Goal: Task Accomplishment & Management: Manage account settings

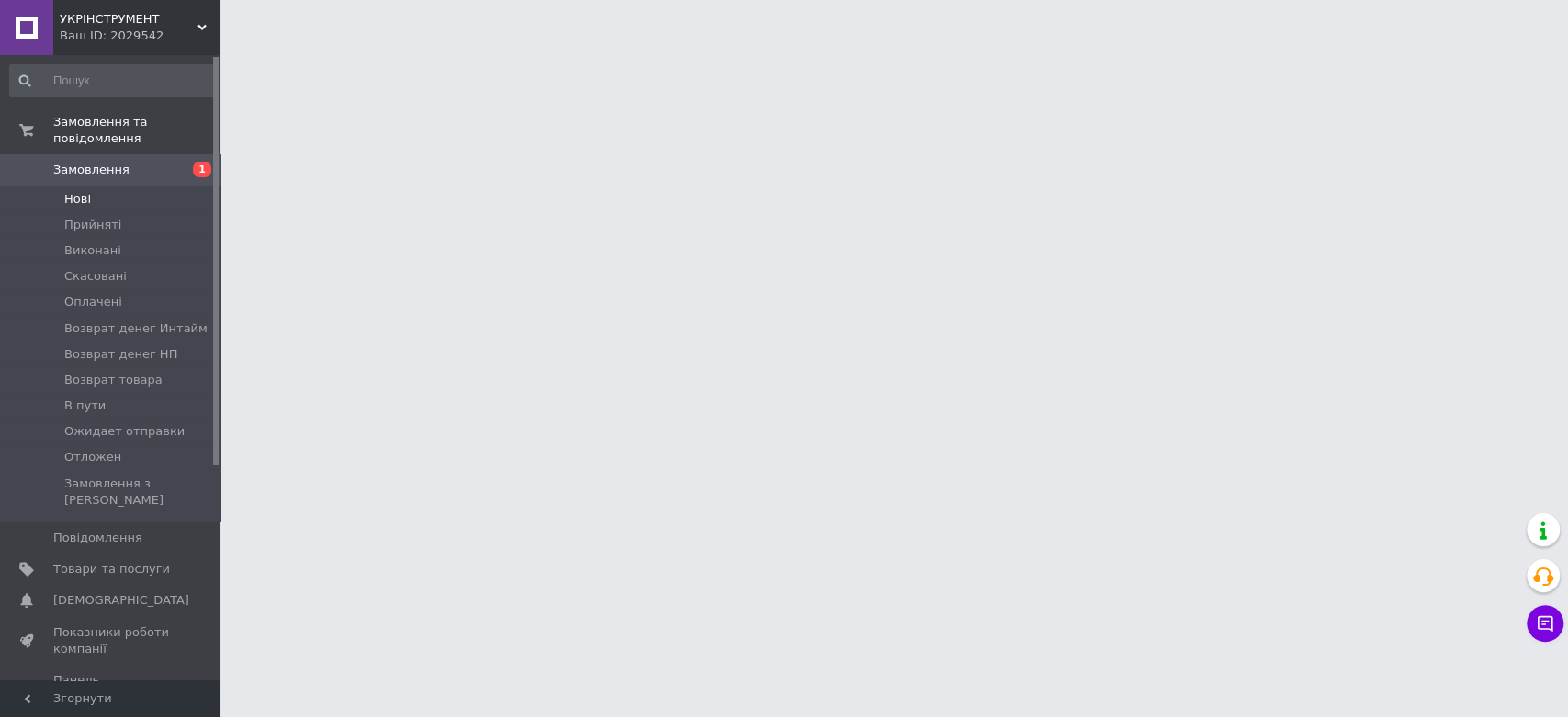
click at [109, 186] on li "Нові" at bounding box center [112, 199] width 225 height 26
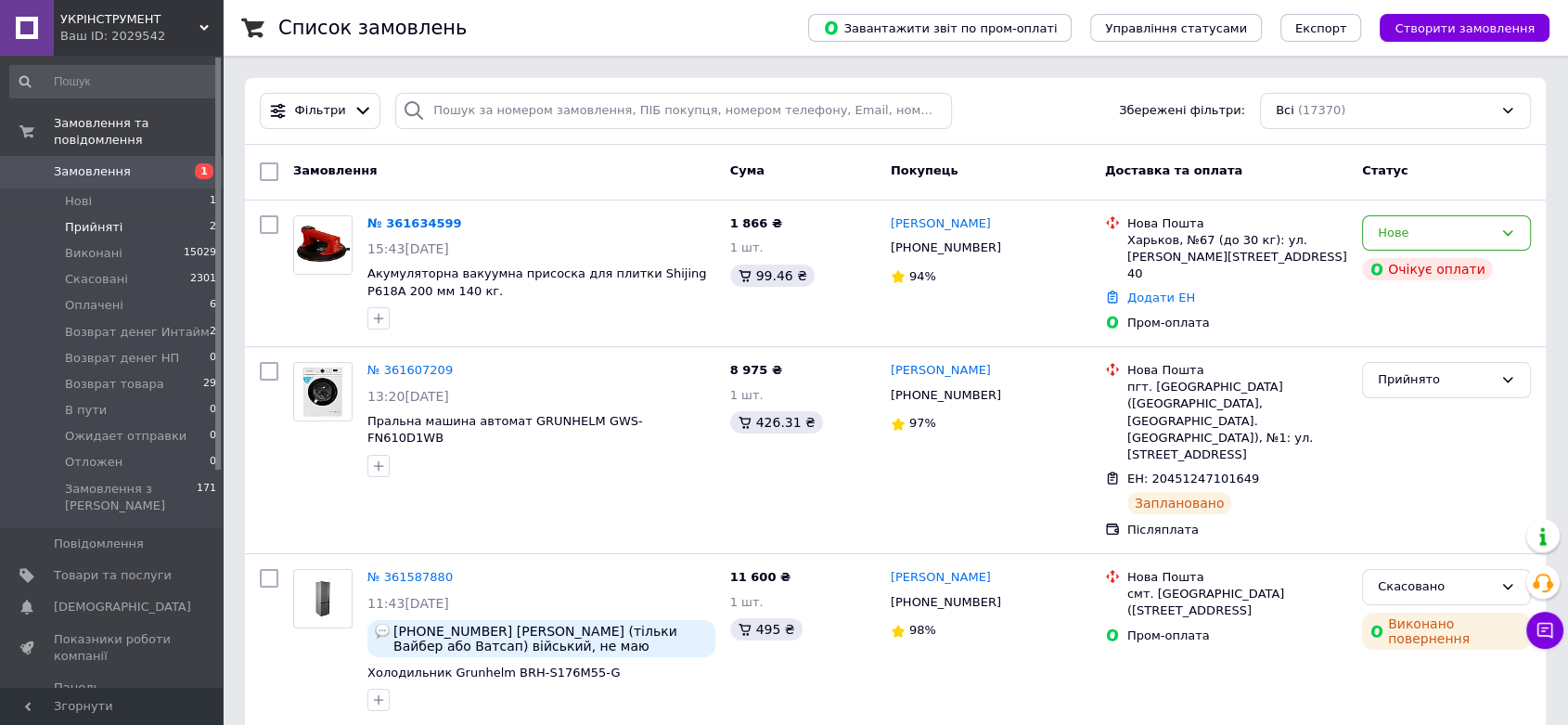
click at [109, 219] on span "Прийняті" at bounding box center [94, 227] width 58 height 17
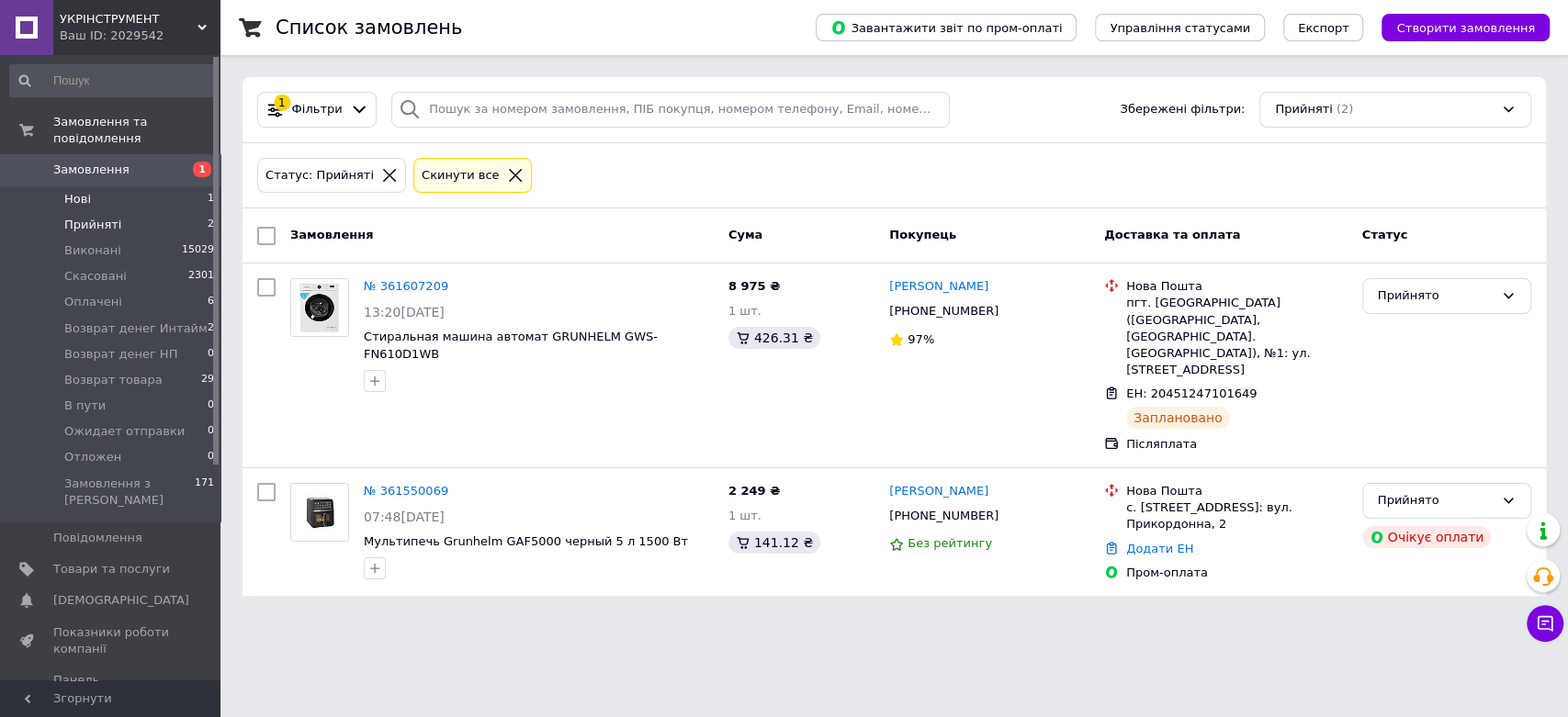
click at [110, 186] on li "Нові 1" at bounding box center [112, 199] width 225 height 26
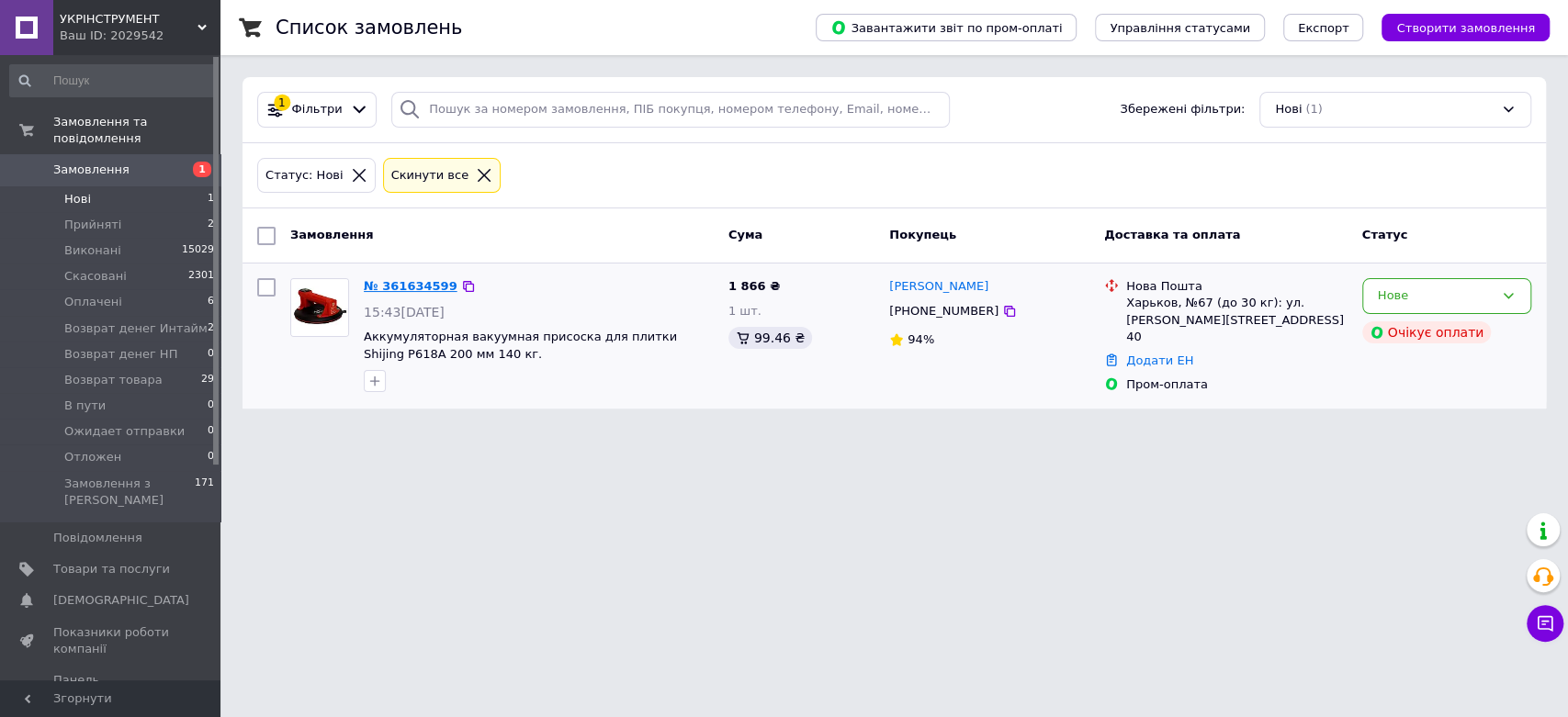
click at [399, 291] on link "№ 361634599" at bounding box center [411, 286] width 94 height 14
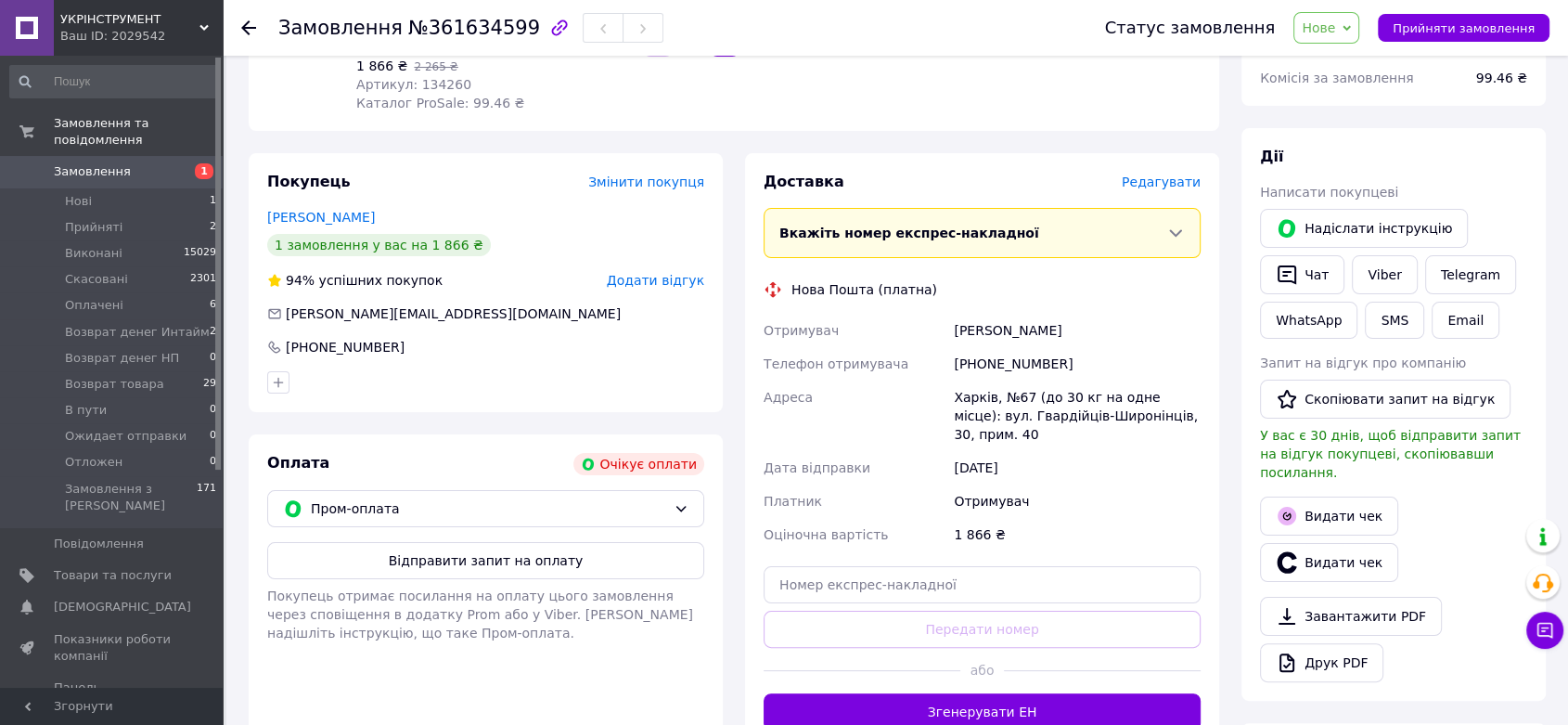
scroll to position [309, 0]
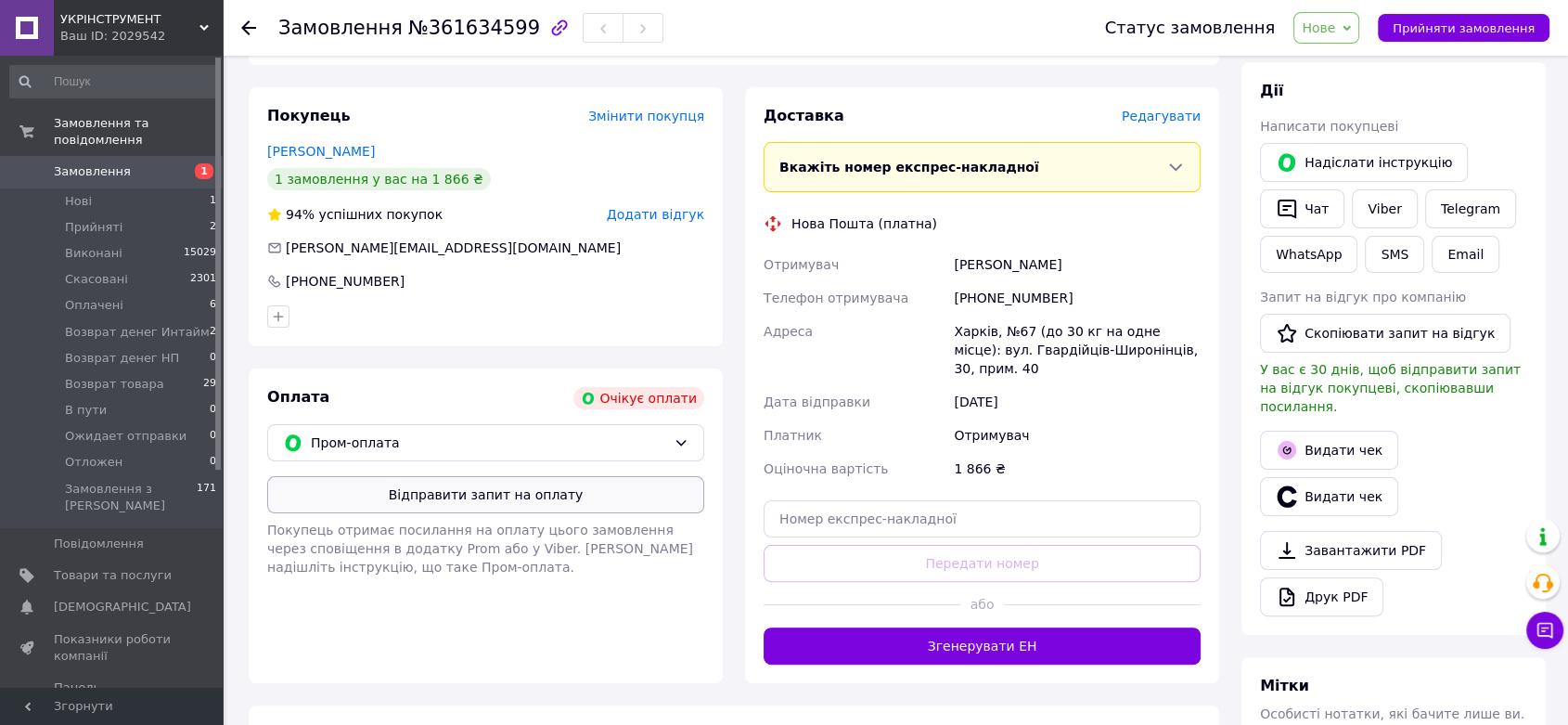
click at [466, 493] on button "Відправити запит на оплату" at bounding box center [485, 495] width 437 height 37
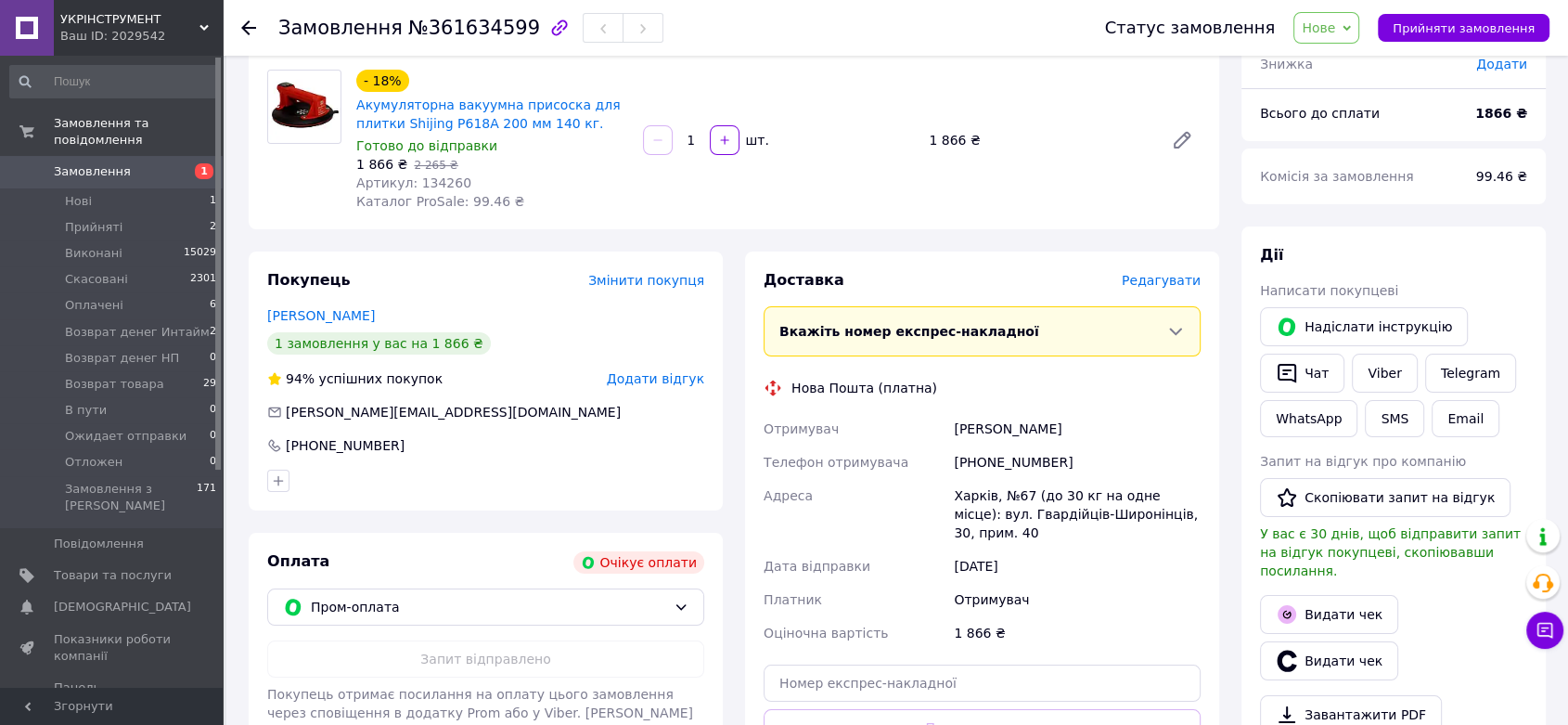
scroll to position [0, 0]
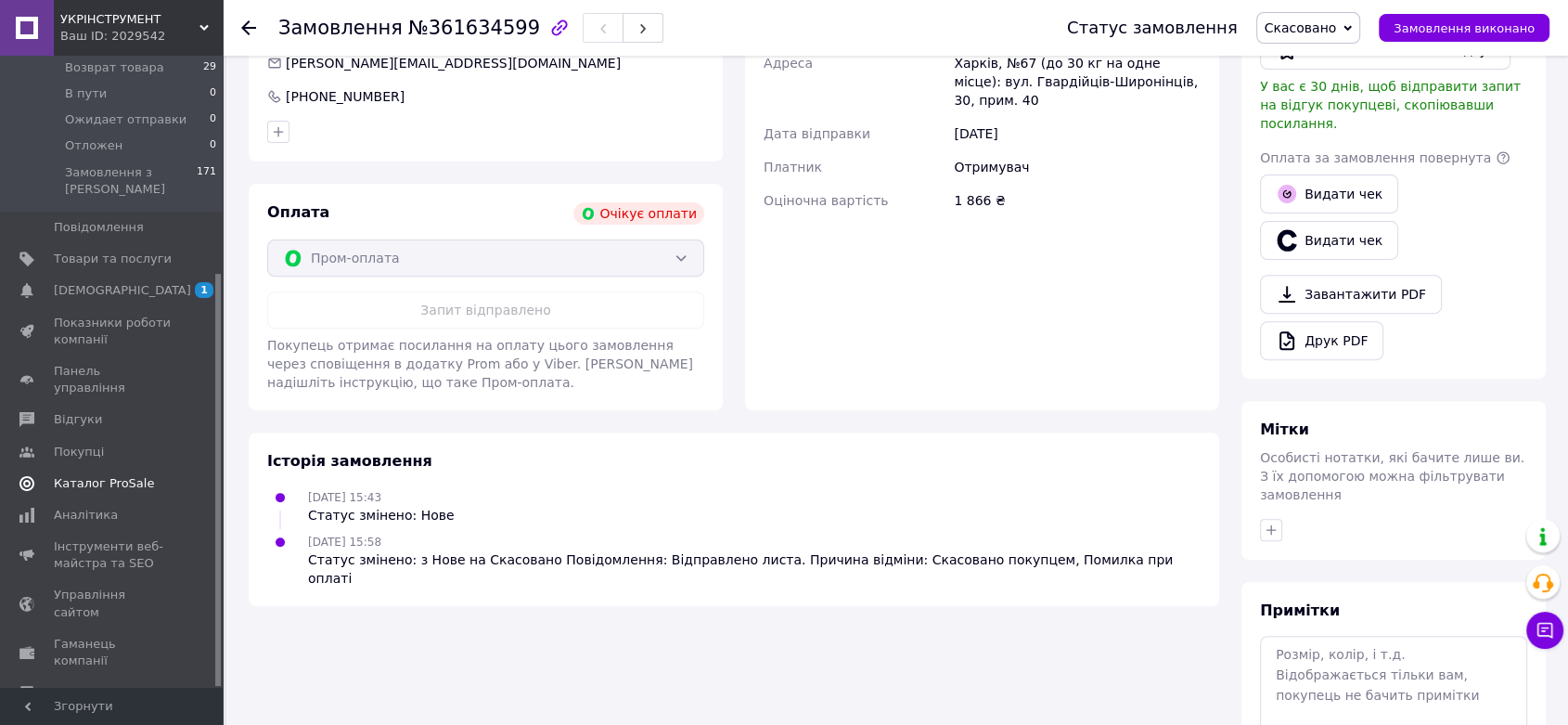
scroll to position [333, 0]
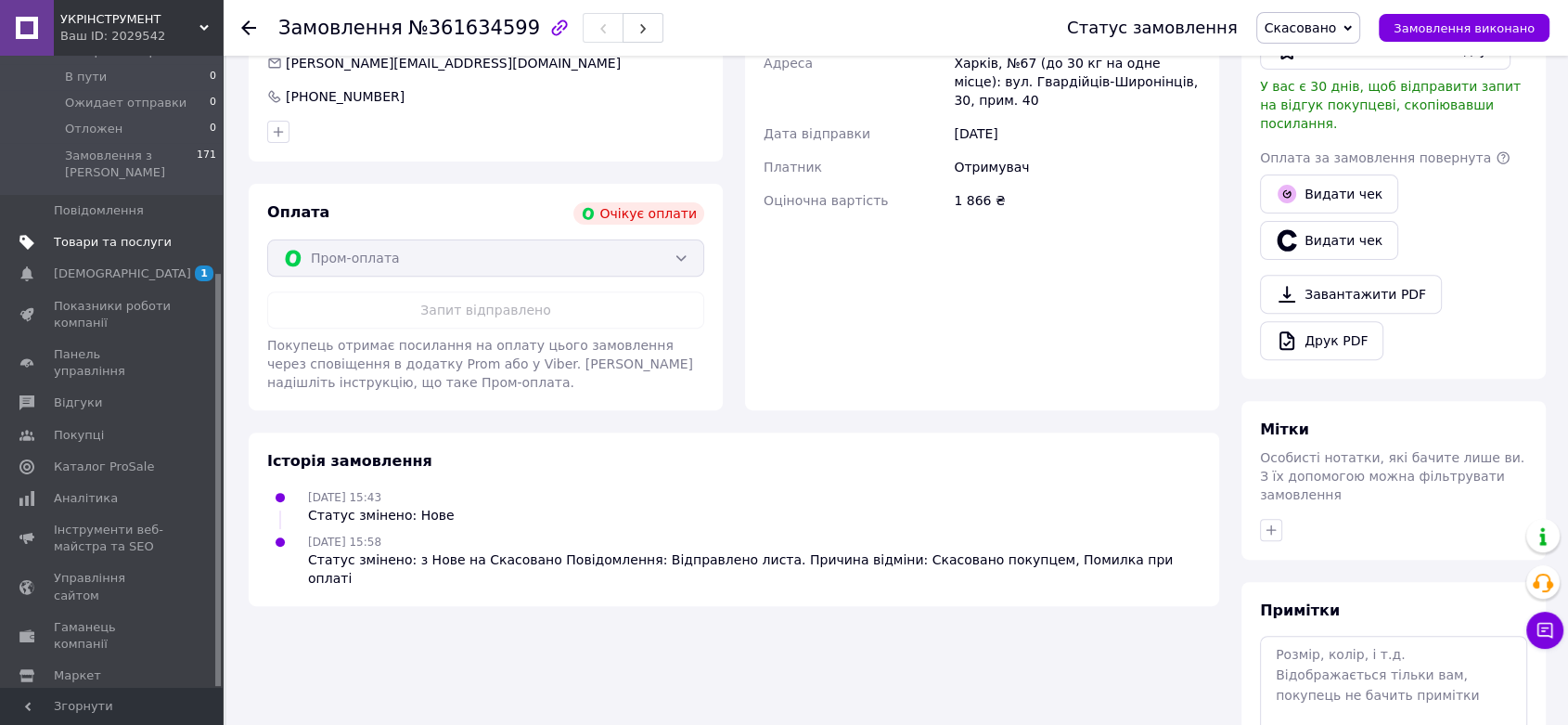
click at [136, 234] on span "Товари та послуги" at bounding box center [112, 242] width 118 height 17
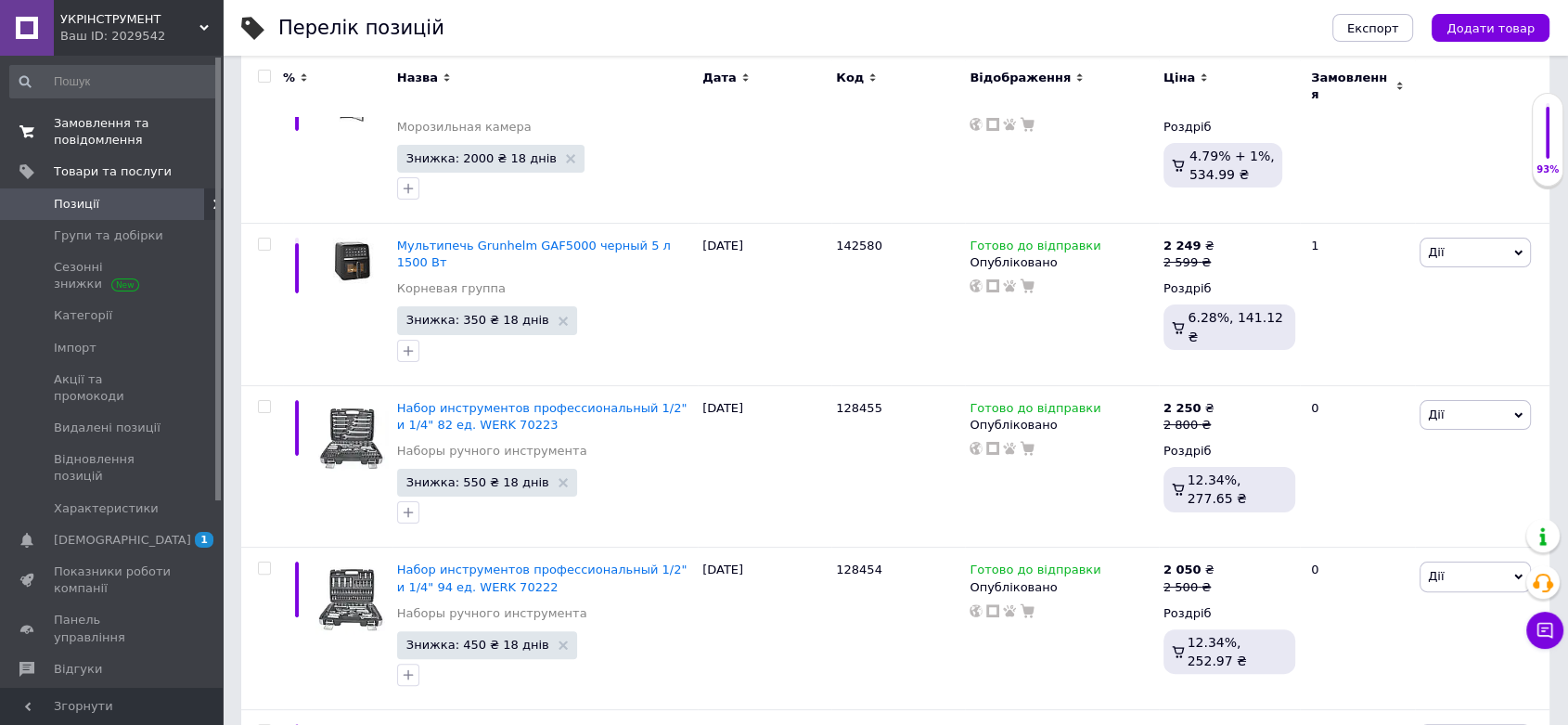
click at [73, 121] on span "Замовлення та повідомлення" at bounding box center [112, 132] width 118 height 33
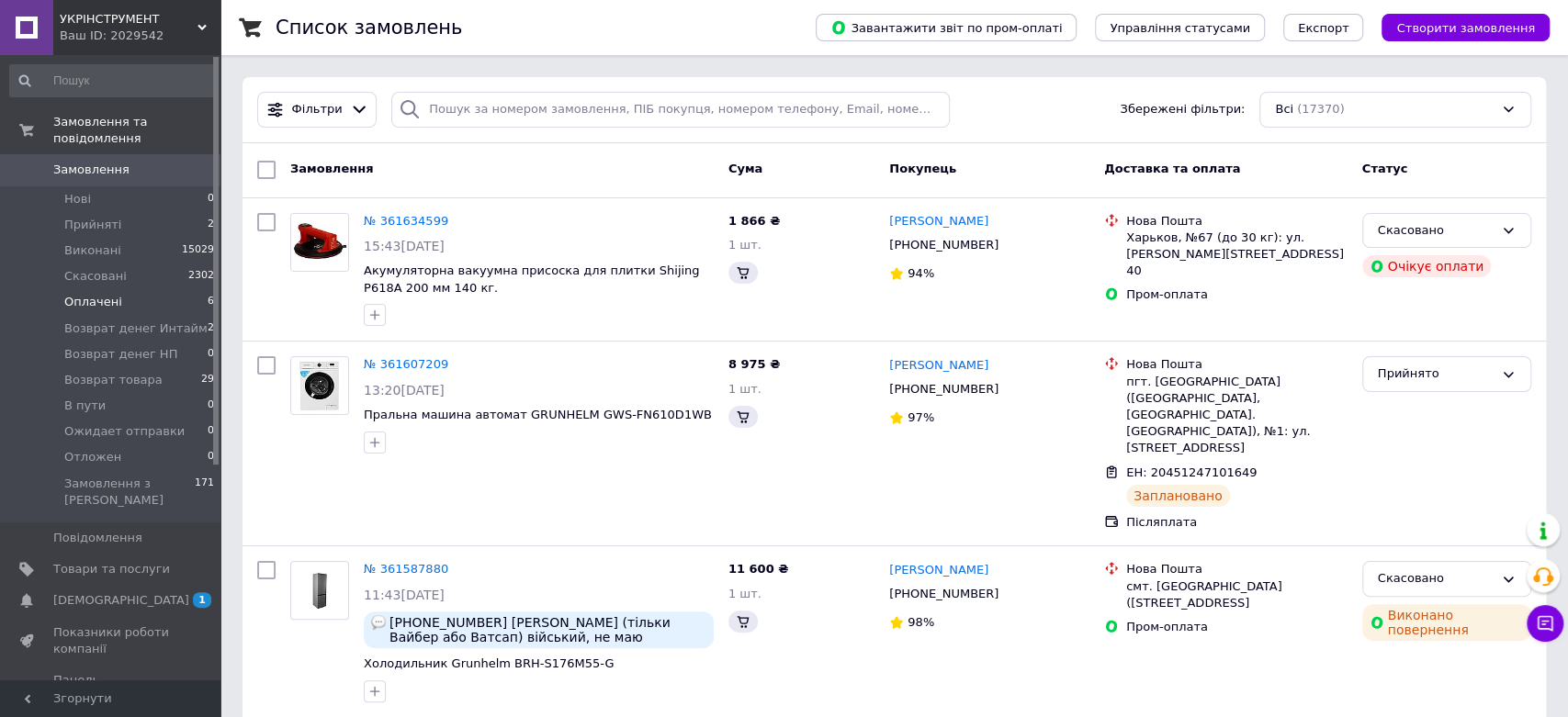
click at [102, 294] on span "Оплачені" at bounding box center [93, 302] width 58 height 17
